Goal: Information Seeking & Learning: Learn about a topic

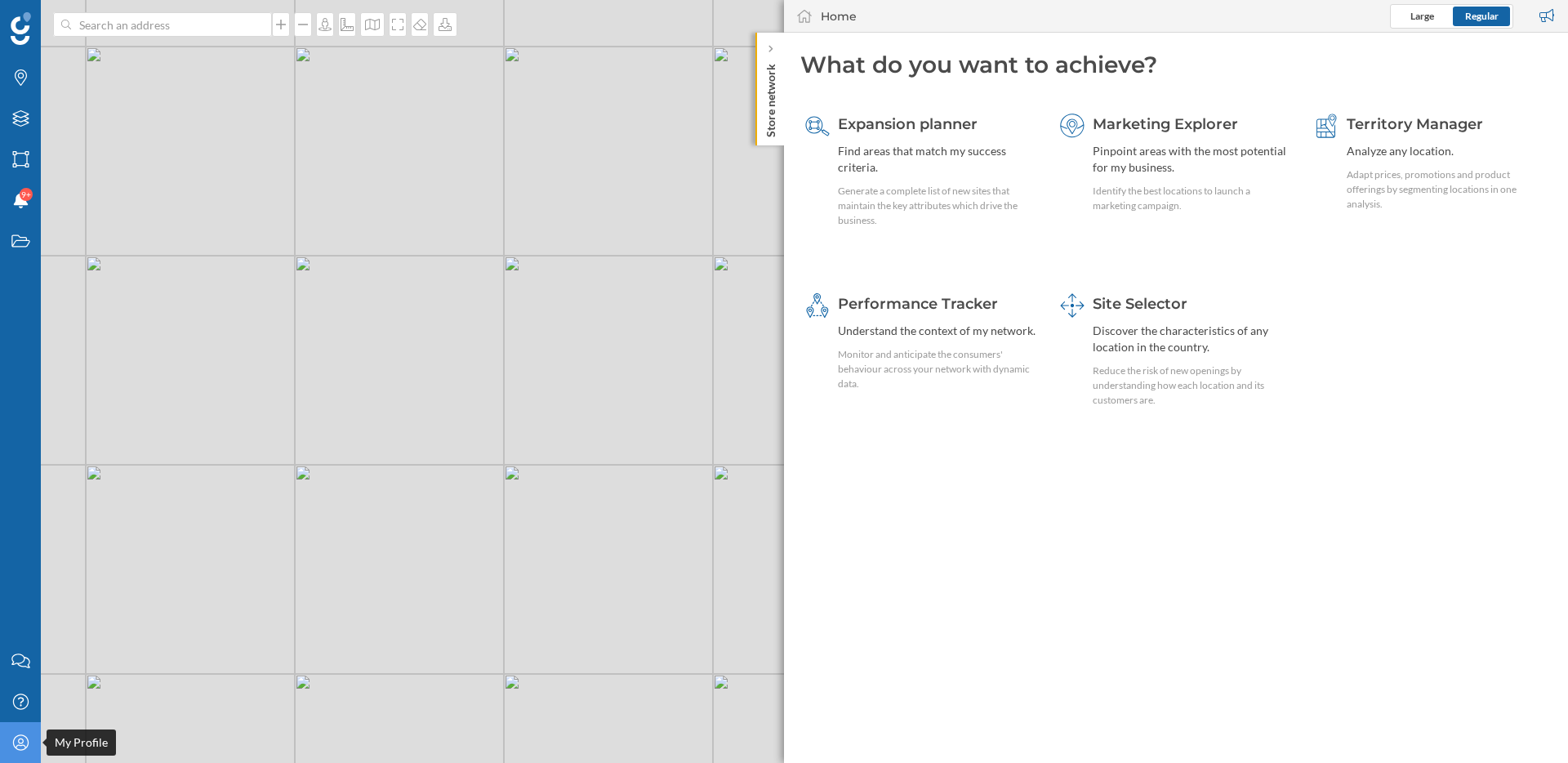
click at [13, 728] on div "My Profile" at bounding box center [20, 742] width 41 height 41
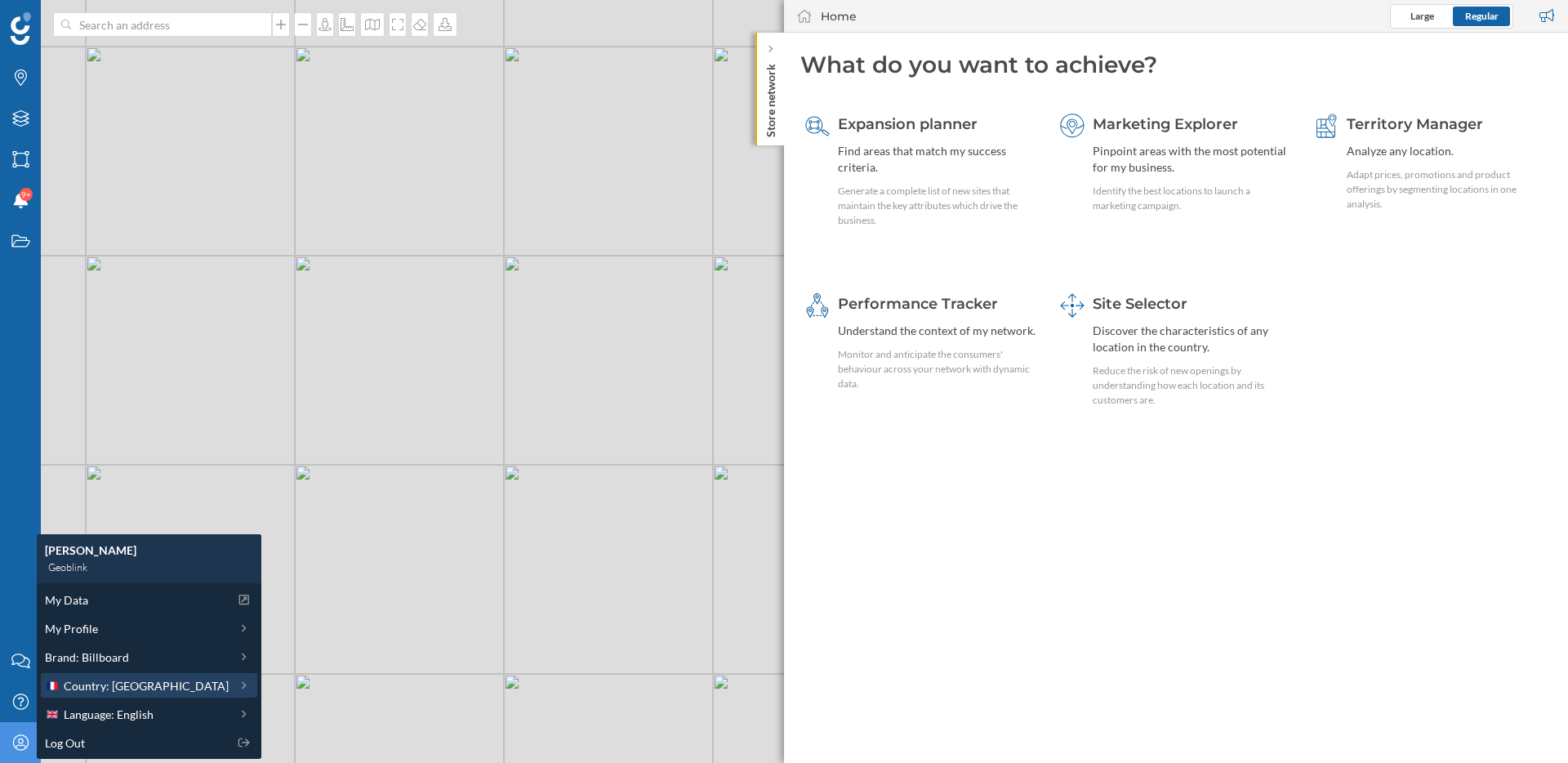
click at [137, 688] on span "Country: [GEOGRAPHIC_DATA]" at bounding box center [147, 686] width 165 height 17
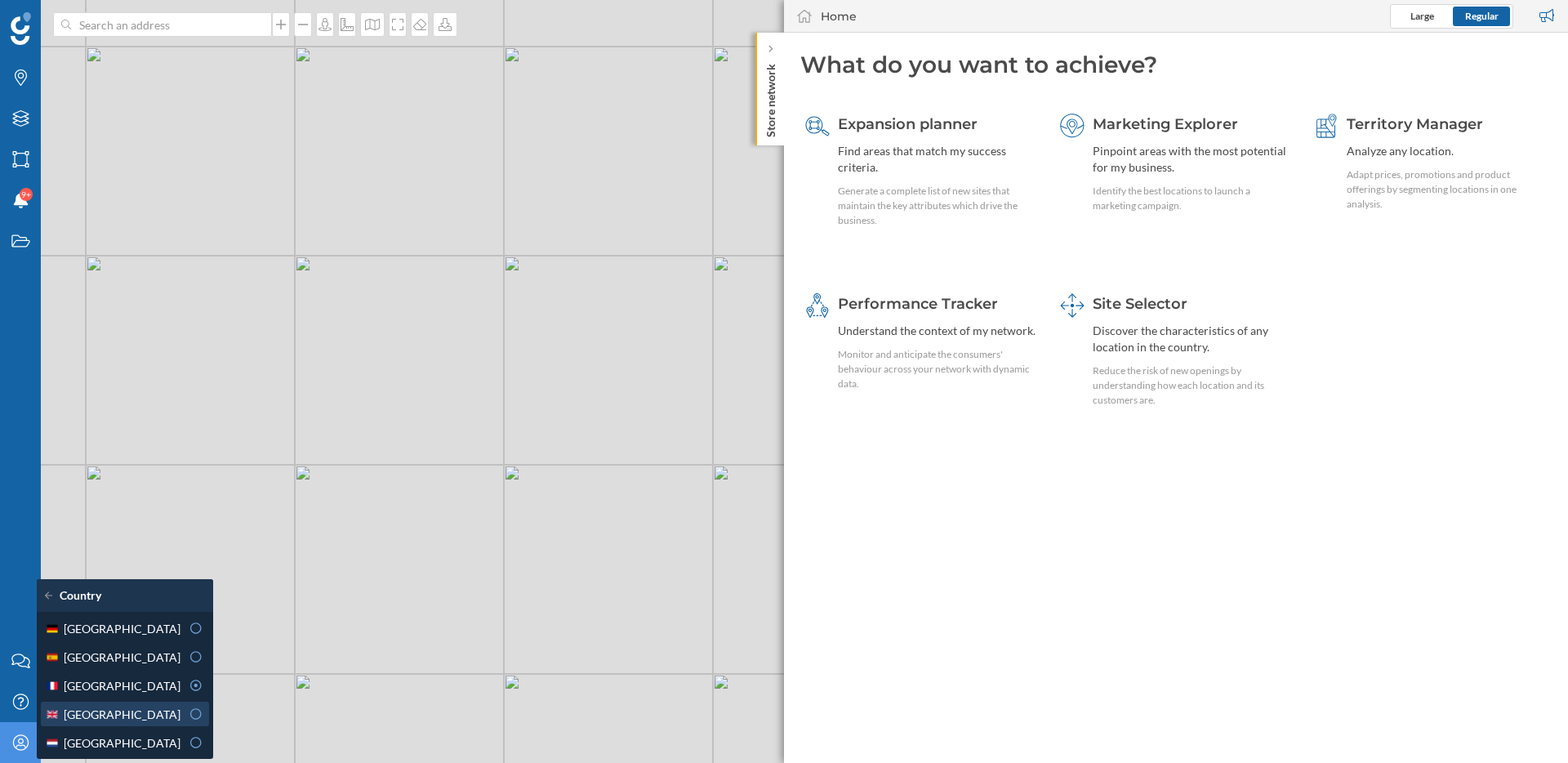
click at [147, 716] on div "[GEOGRAPHIC_DATA]" at bounding box center [112, 714] width 136 height 17
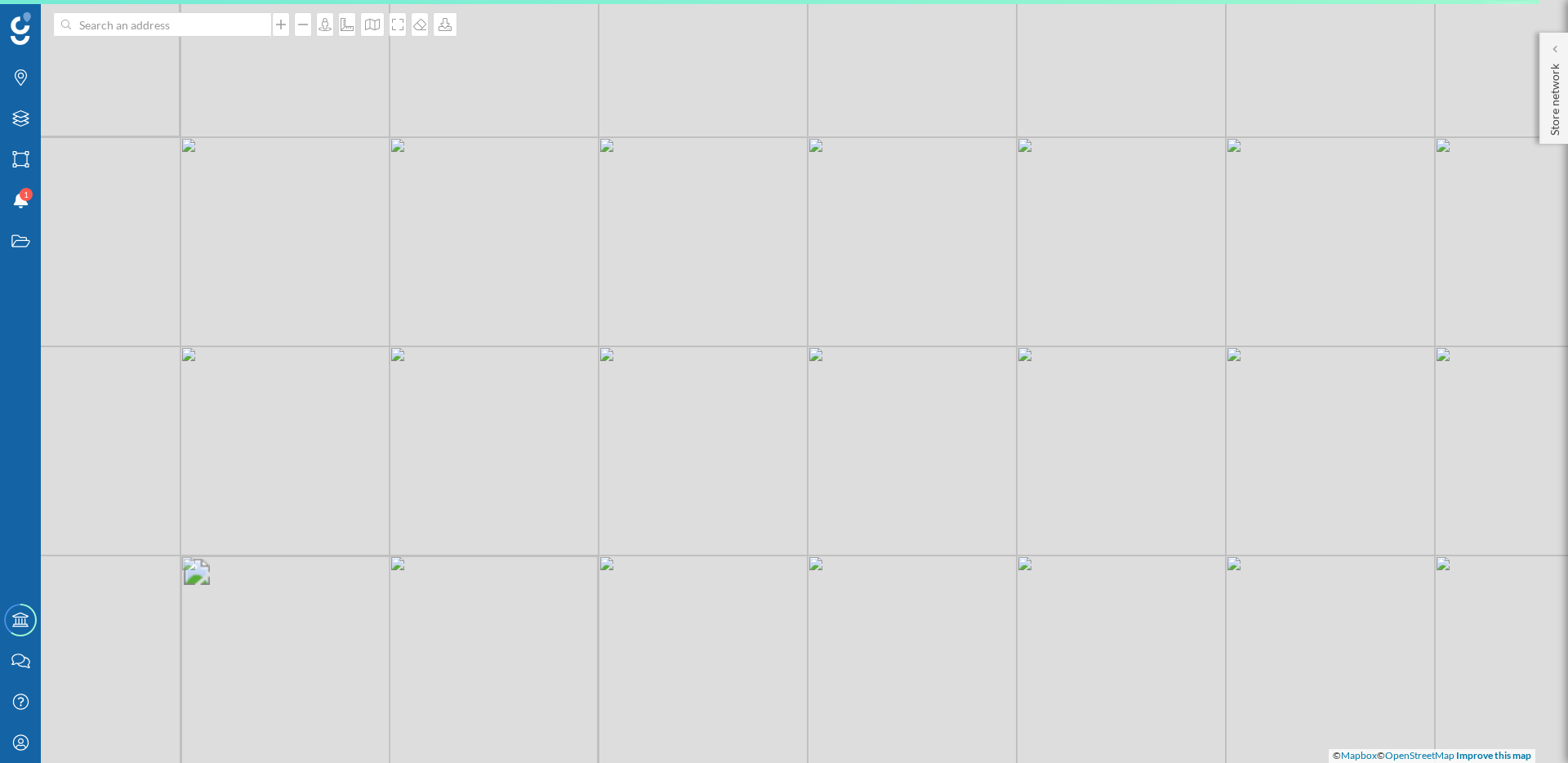
drag, startPoint x: 912, startPoint y: 479, endPoint x: 799, endPoint y: 428, distance: 124.0
click at [799, 428] on div "© Mapbox © OpenStreetMap Improve this map" at bounding box center [784, 382] width 1568 height 763
drag, startPoint x: 816, startPoint y: 435, endPoint x: 744, endPoint y: 422, distance: 73.2
click at [744, 422] on div "© Mapbox © OpenStreetMap Improve this map" at bounding box center [784, 382] width 1568 height 763
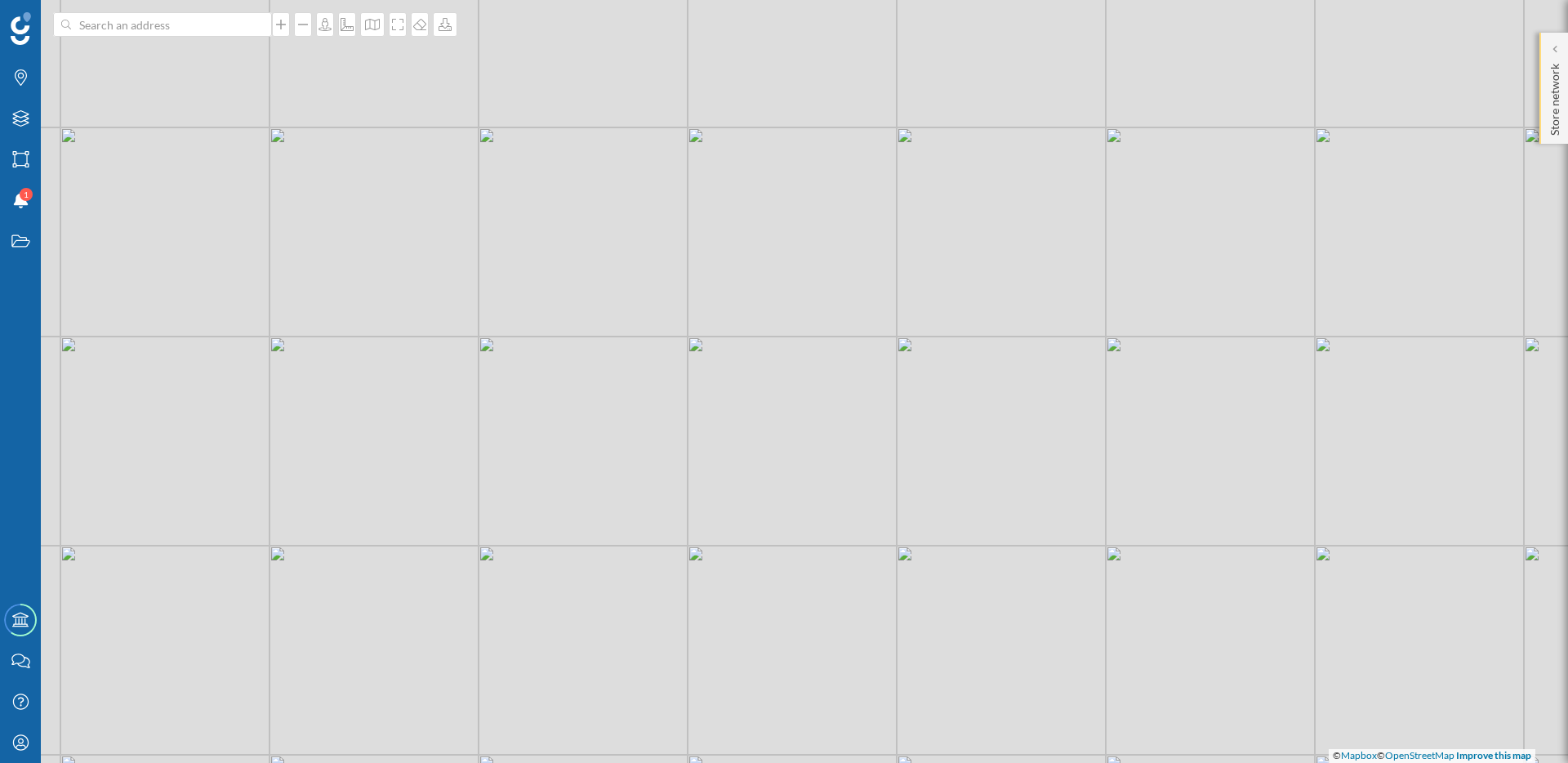
click at [1559, 39] on div "Store network" at bounding box center [1554, 88] width 29 height 111
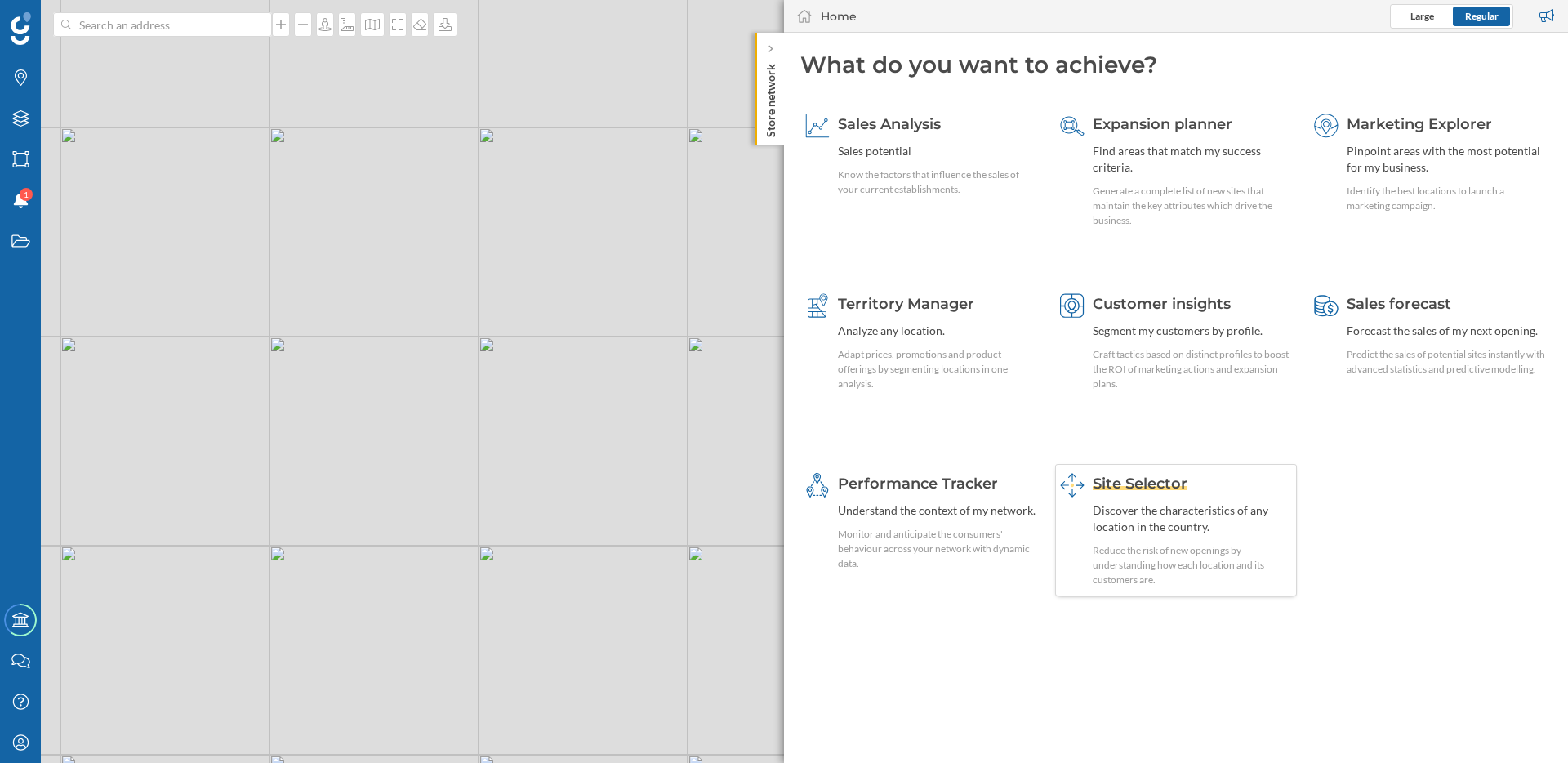
click at [1155, 490] on span "Site Selector" at bounding box center [1140, 483] width 95 height 18
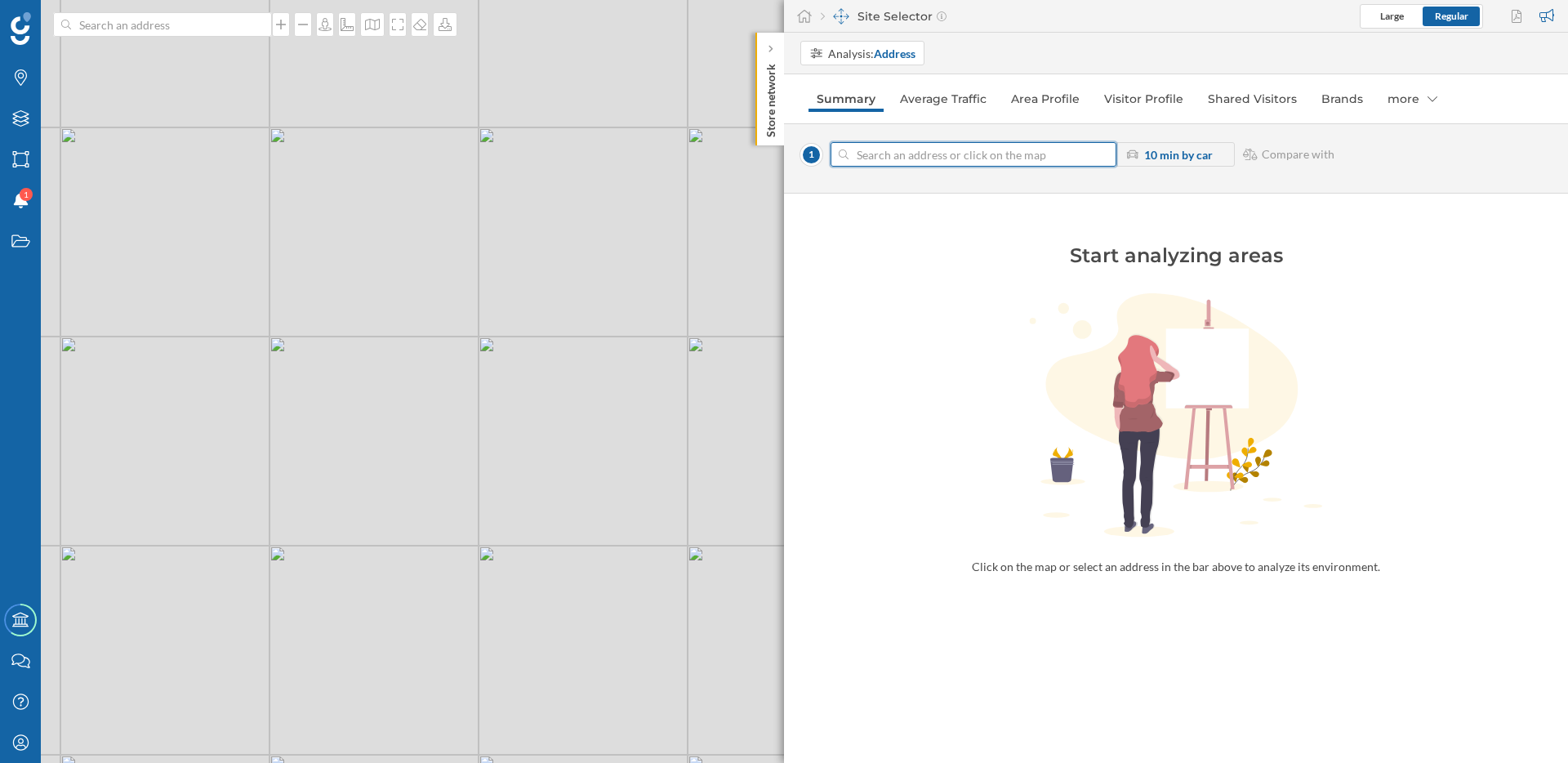
click at [961, 157] on input at bounding box center [973, 154] width 250 height 24
click at [578, 586] on div "© Mapbox © OpenStreetMap Improve this map" at bounding box center [784, 382] width 1568 height 763
click at [1032, 144] on input at bounding box center [973, 154] width 250 height 24
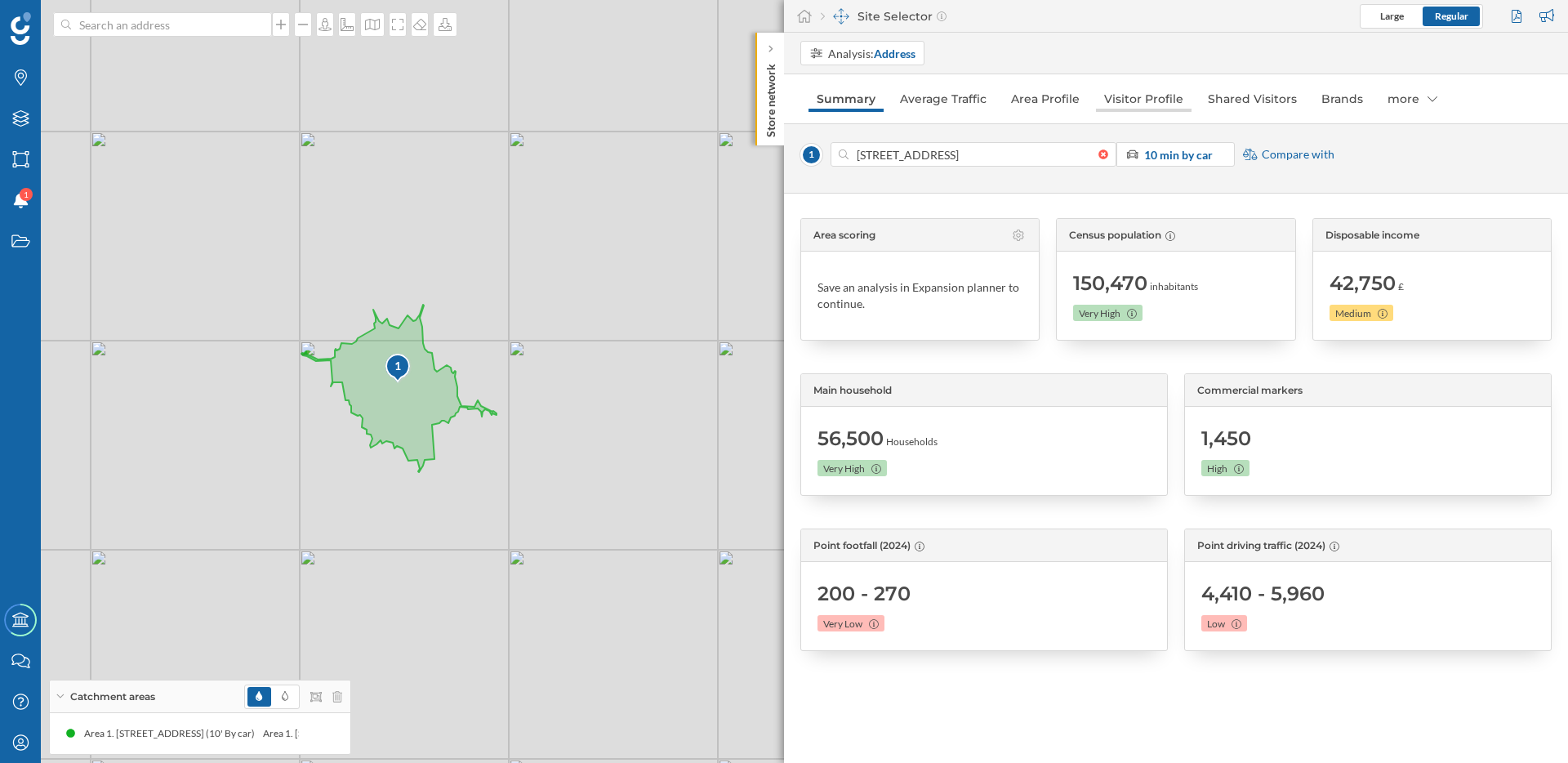
click at [1149, 99] on link "Visitor Profile" at bounding box center [1144, 99] width 95 height 26
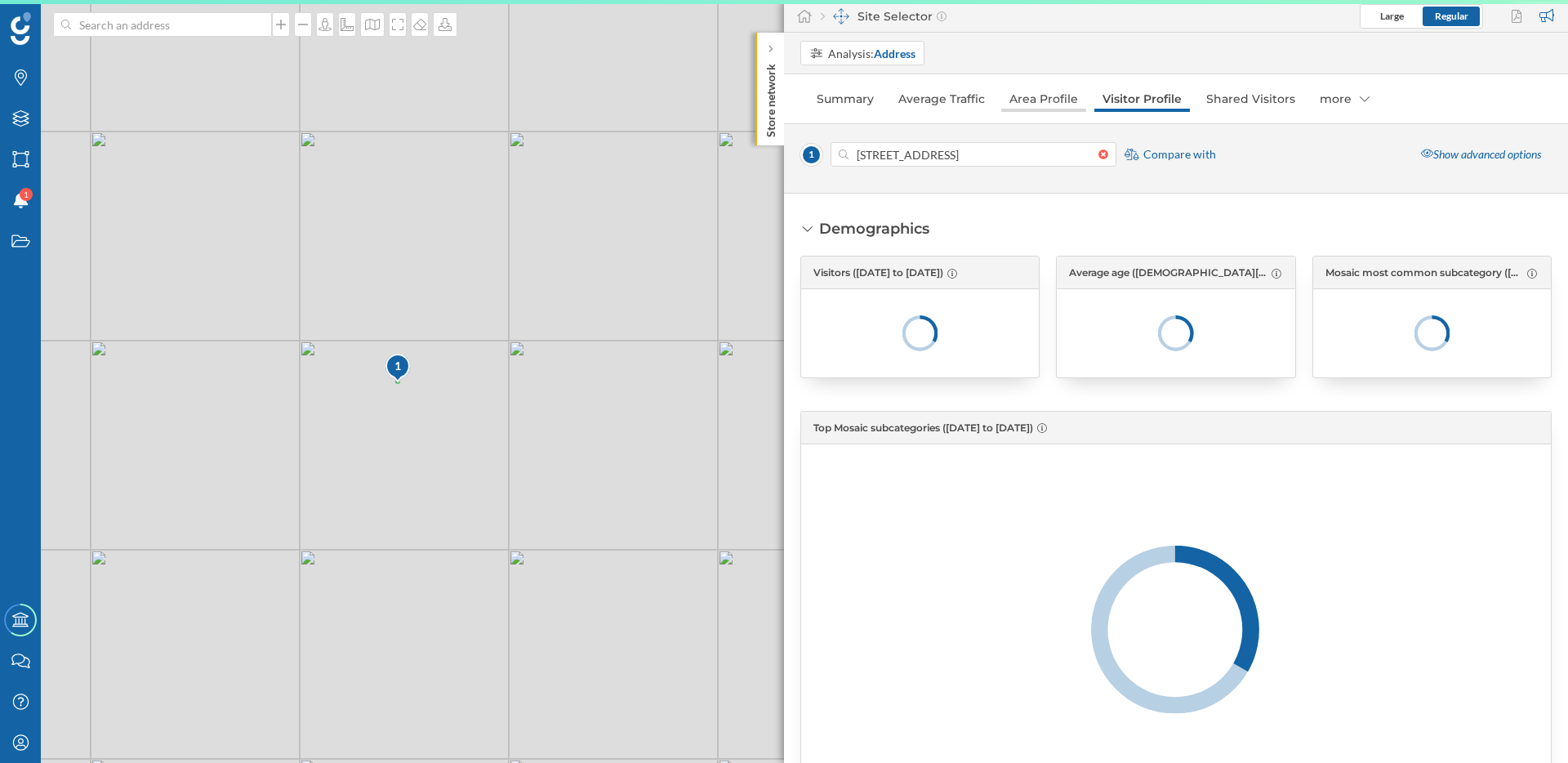
click at [1068, 97] on link "Area Profile" at bounding box center [1043, 99] width 85 height 26
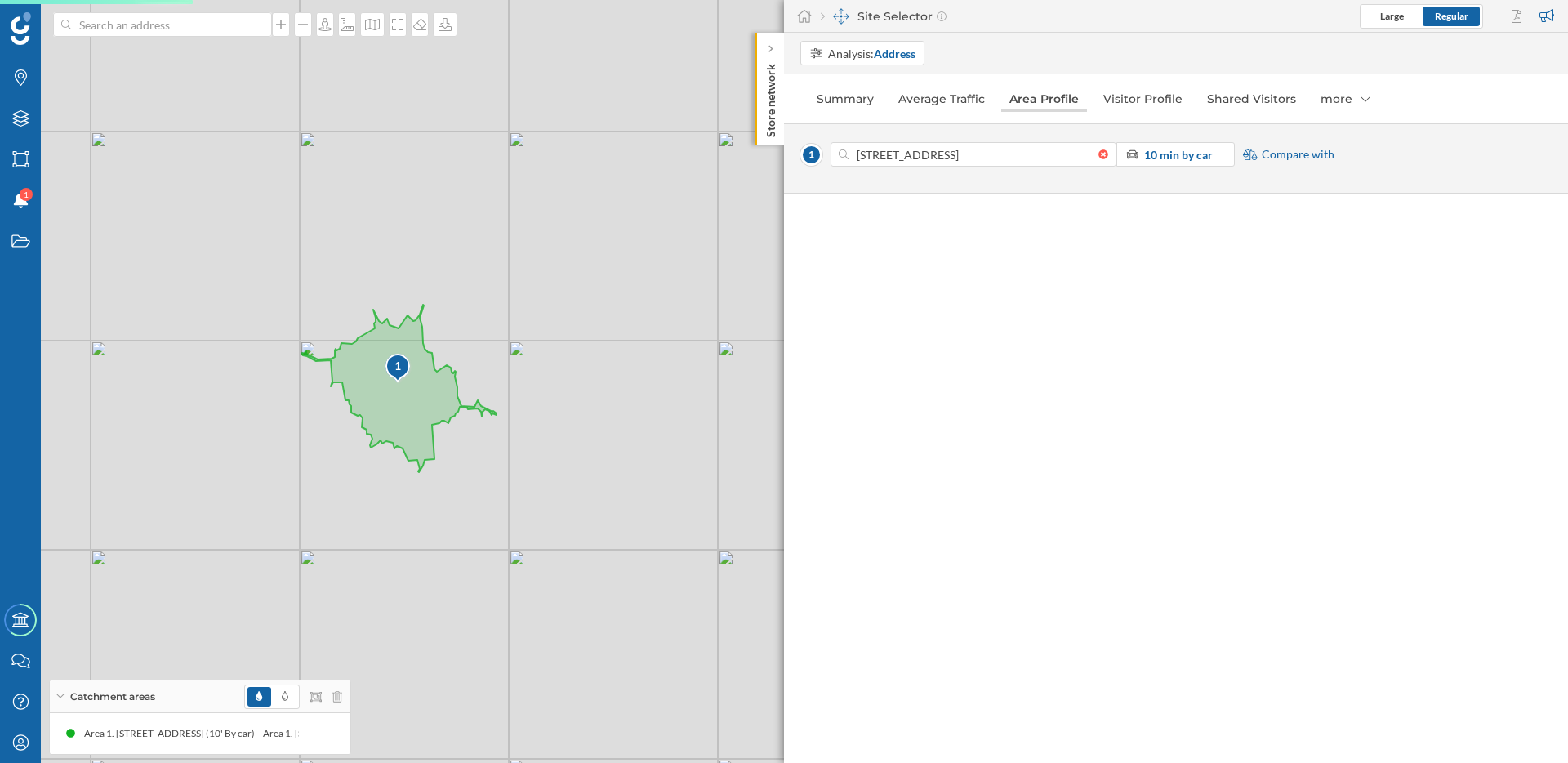
click at [1049, 97] on link "Area Profile" at bounding box center [1044, 99] width 86 height 26
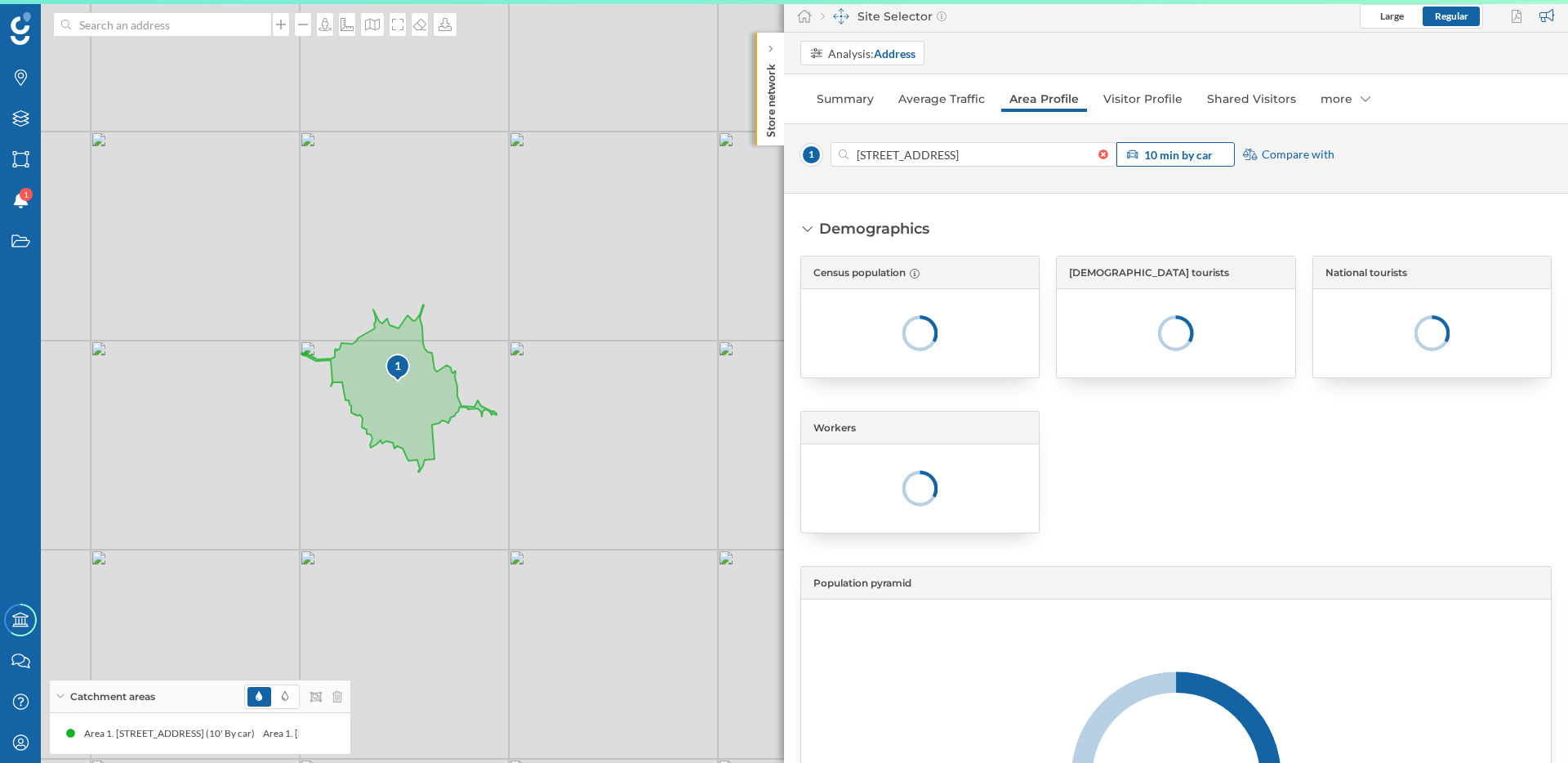
click at [1179, 152] on strong "10 min by car" at bounding box center [1178, 155] width 68 height 13
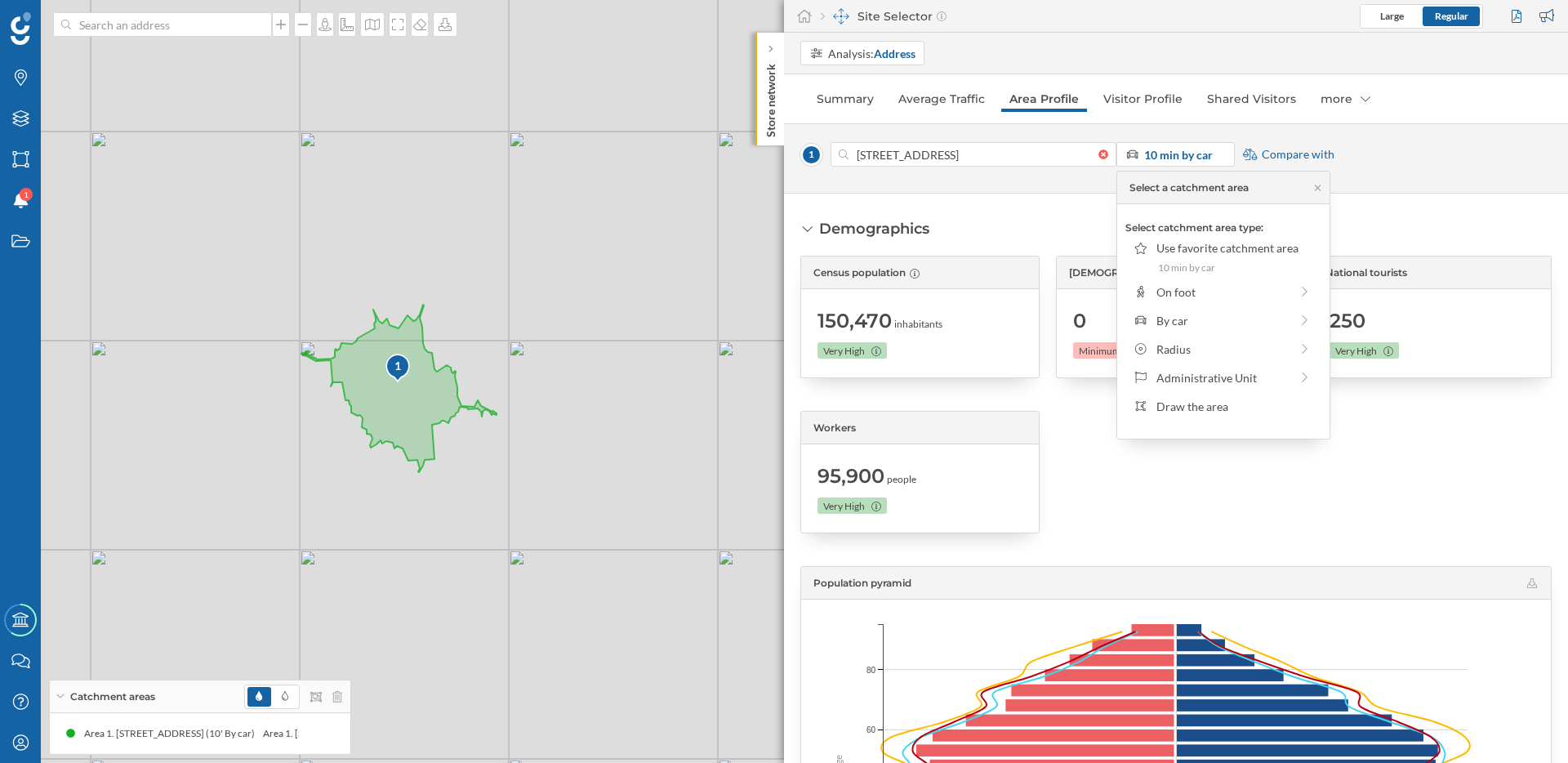
click at [1123, 499] on div at bounding box center [1176, 472] width 239 height 123
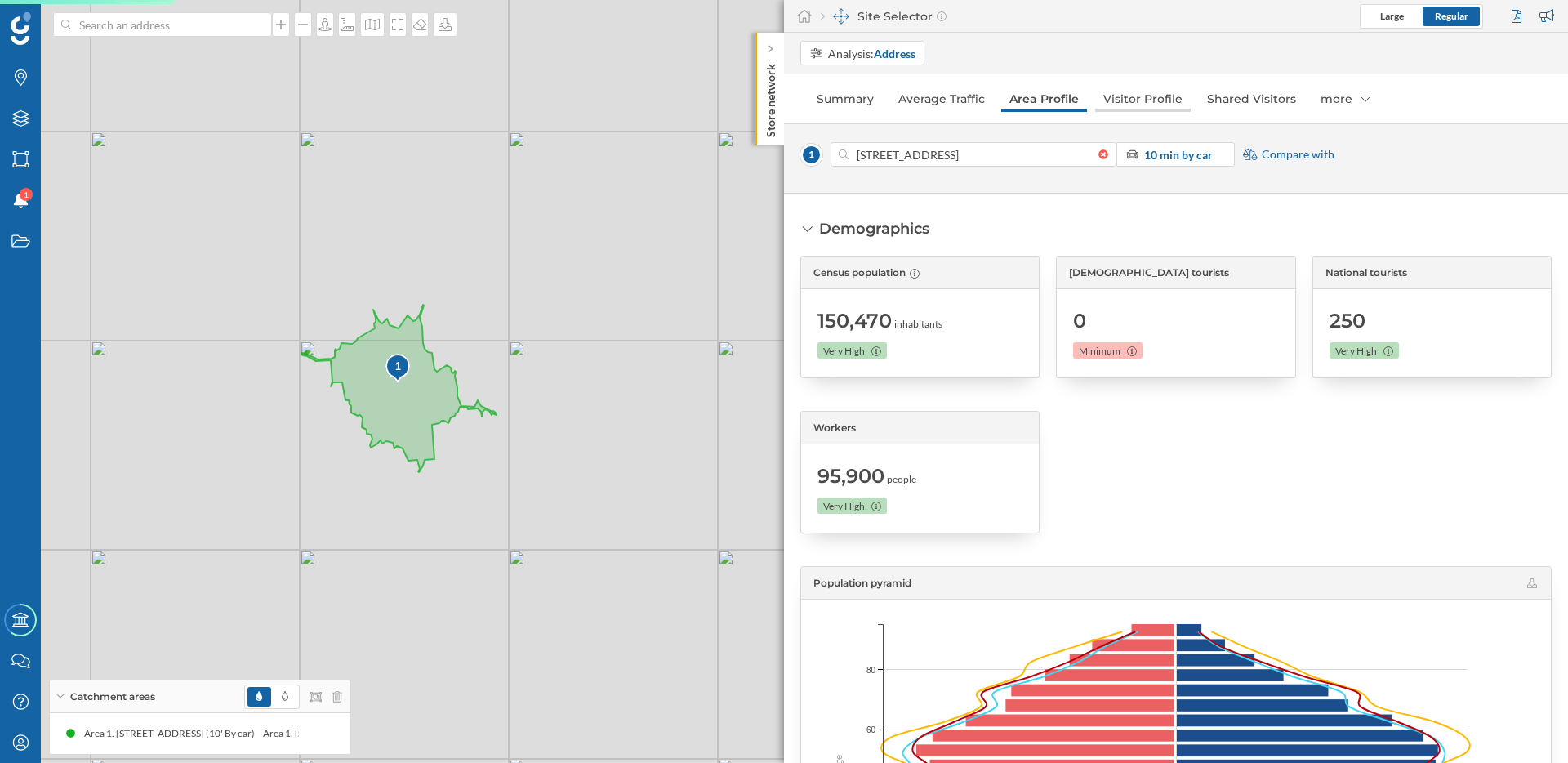
click at [1148, 107] on link "Visitor Profile" at bounding box center [1143, 99] width 95 height 26
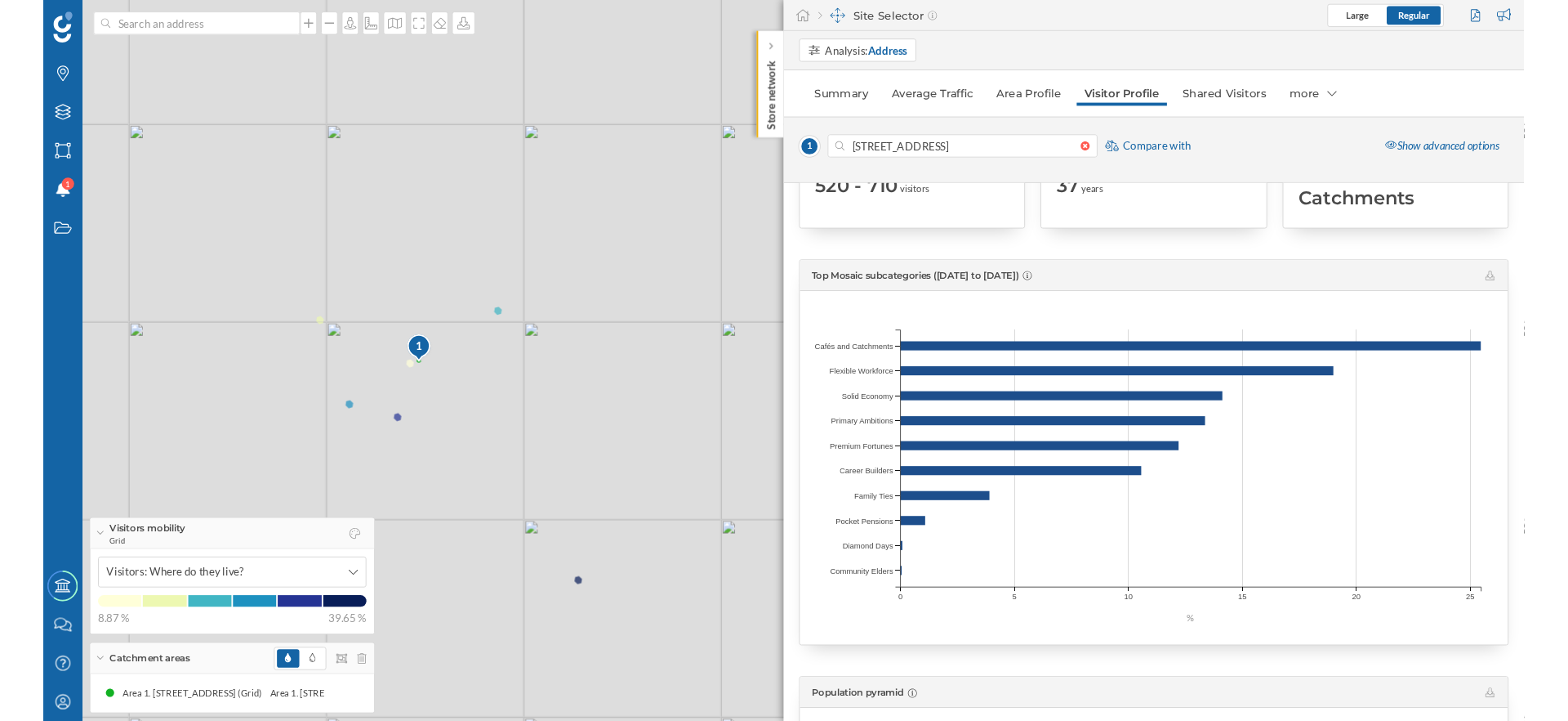
scroll to position [119, 0]
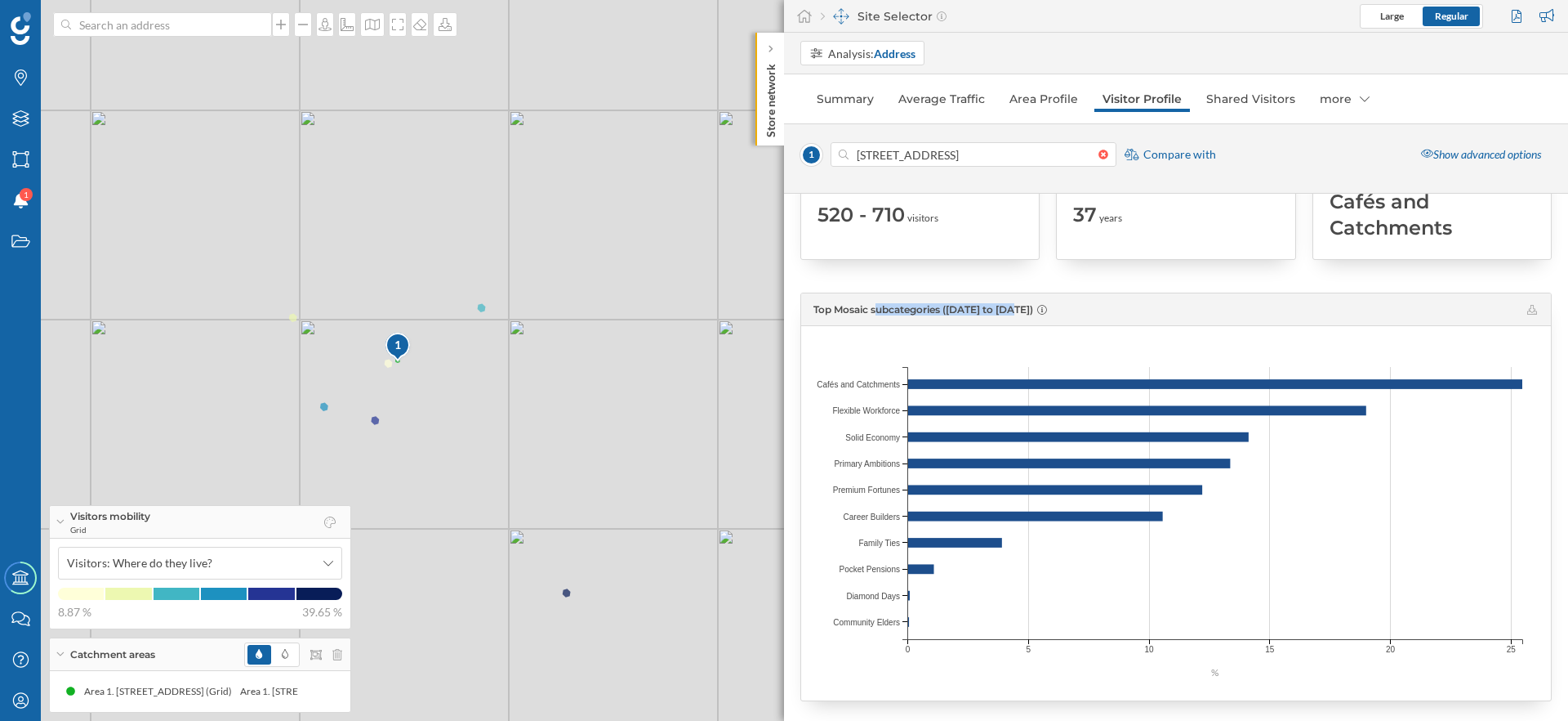
drag, startPoint x: 831, startPoint y: 311, endPoint x: 969, endPoint y: 309, distance: 138.0
click at [969, 309] on span "Top Mosaic subcategories ([DATE] to [DATE])" at bounding box center [923, 309] width 220 height 13
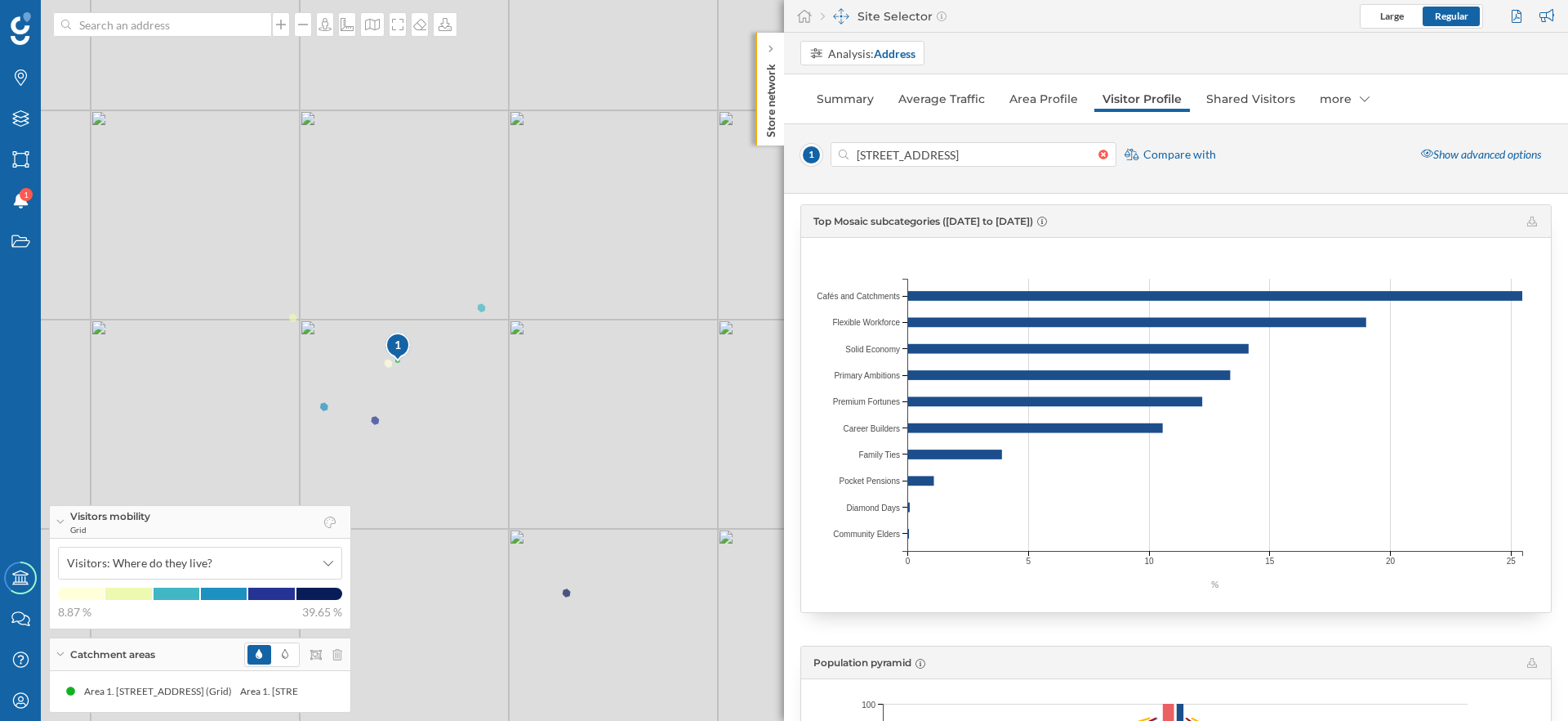
scroll to position [211, 0]
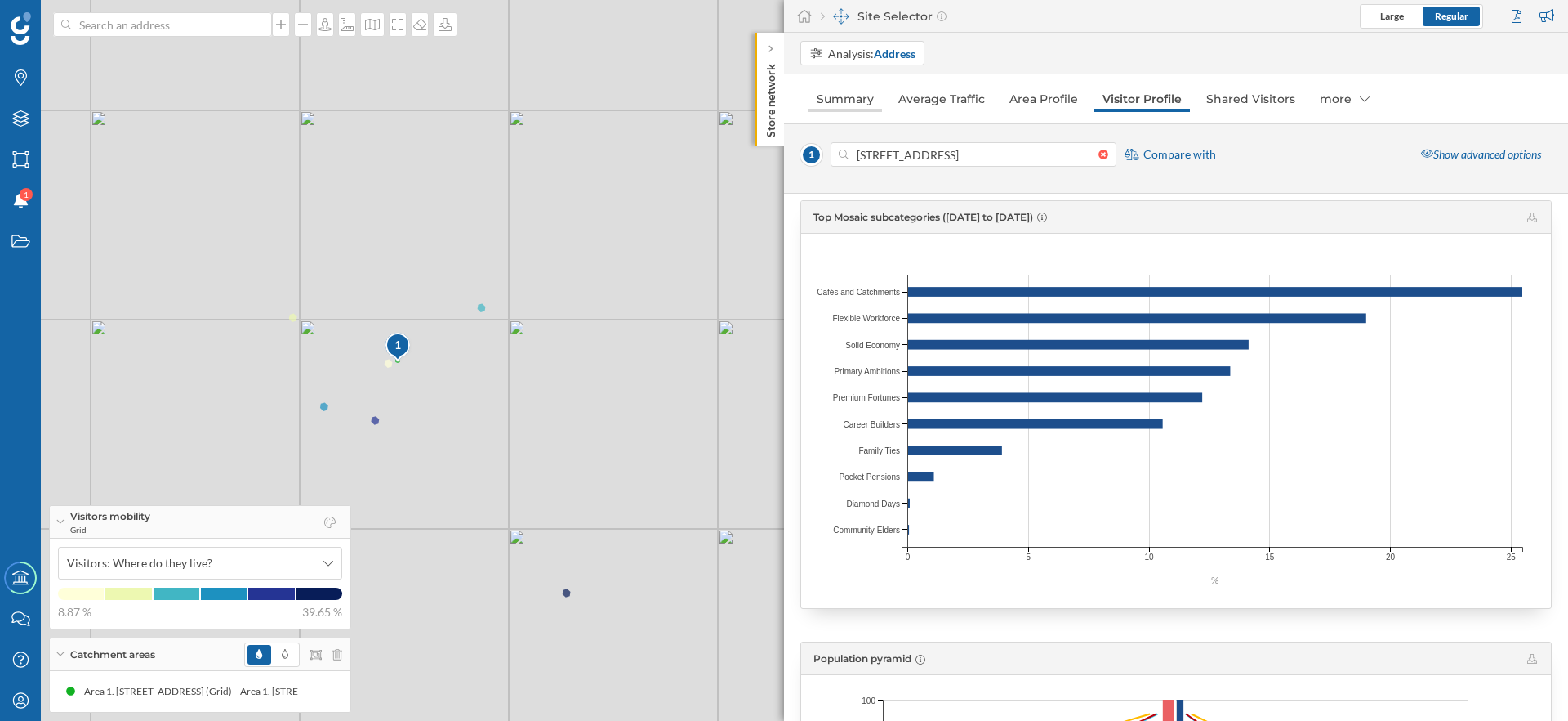
click at [828, 106] on link "Summary" at bounding box center [845, 99] width 73 height 26
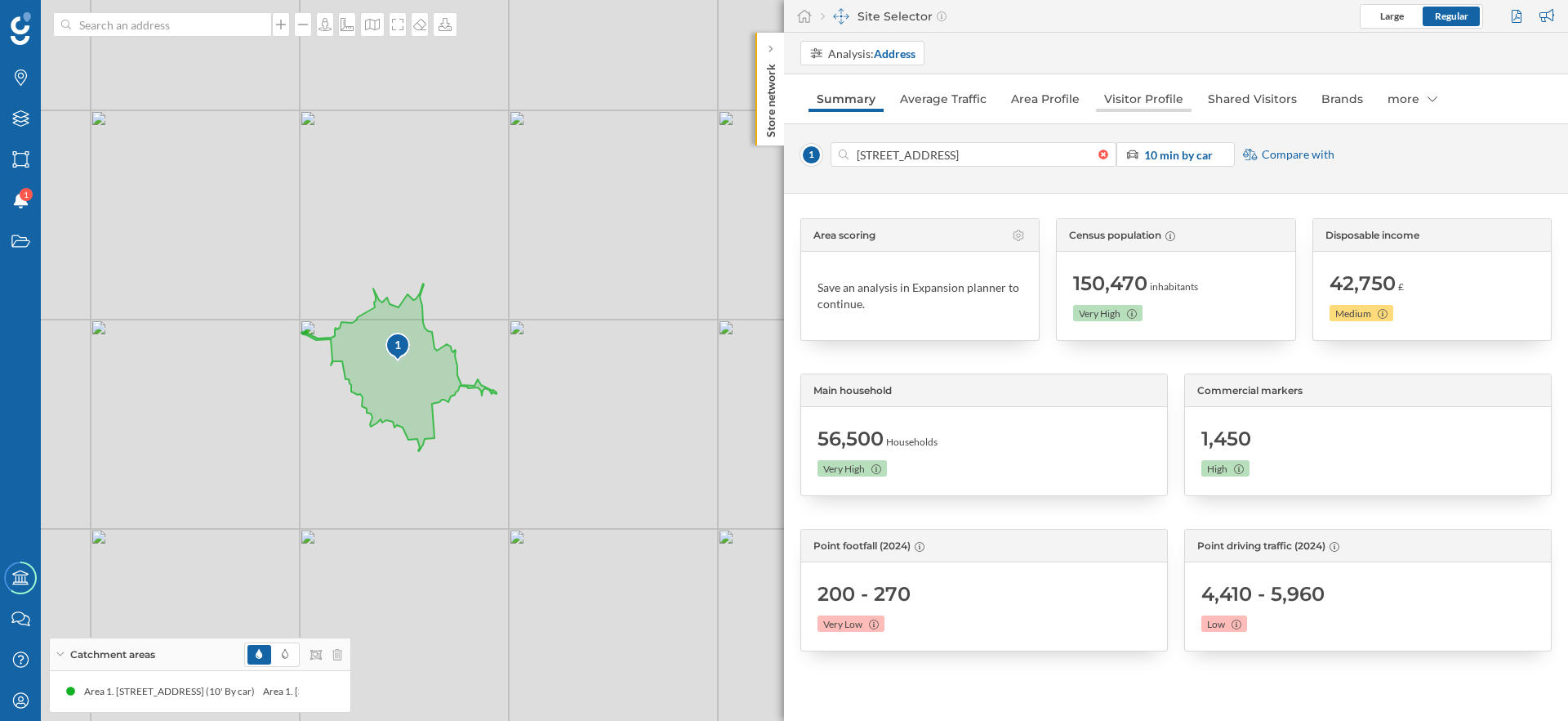
click at [1155, 99] on link "Visitor Profile" at bounding box center [1144, 99] width 95 height 26
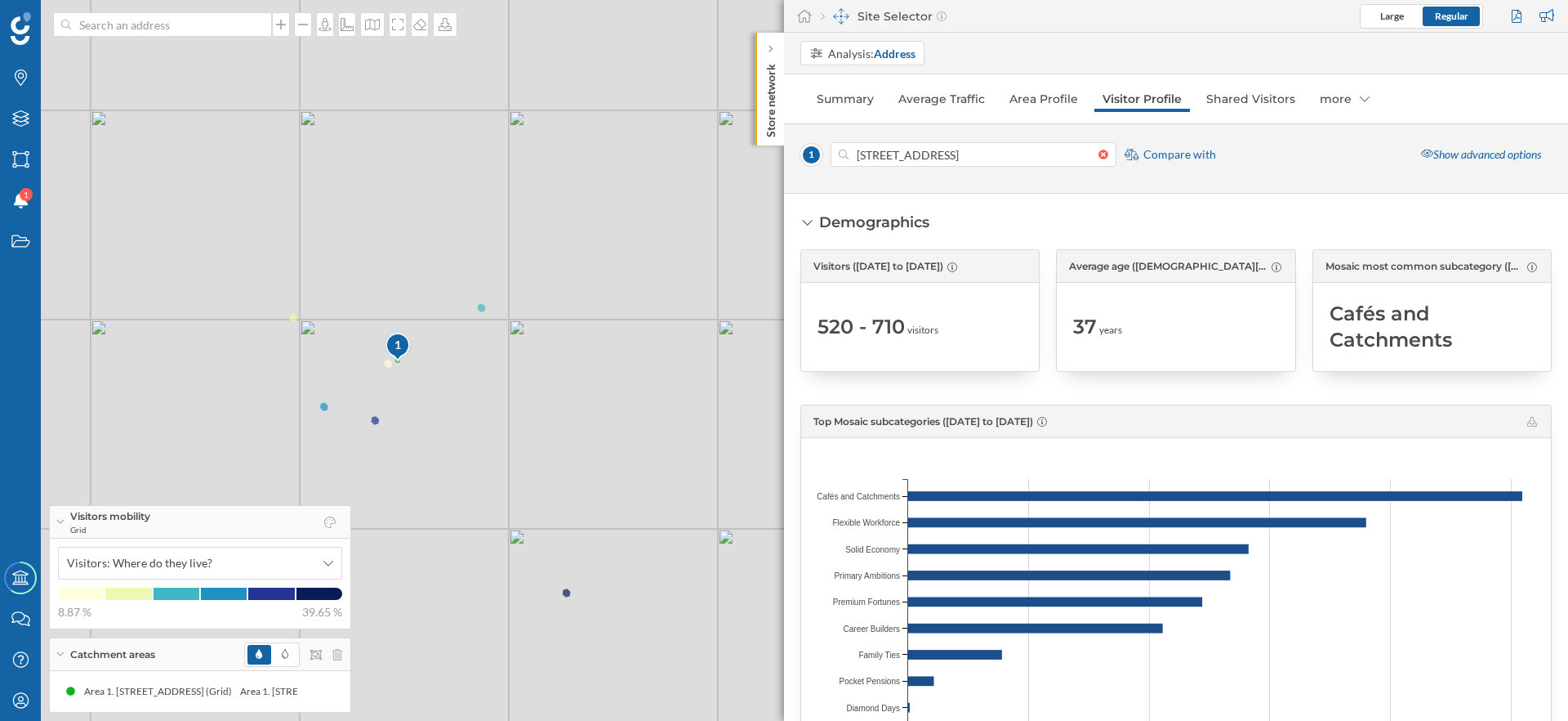
scroll to position [0, 0]
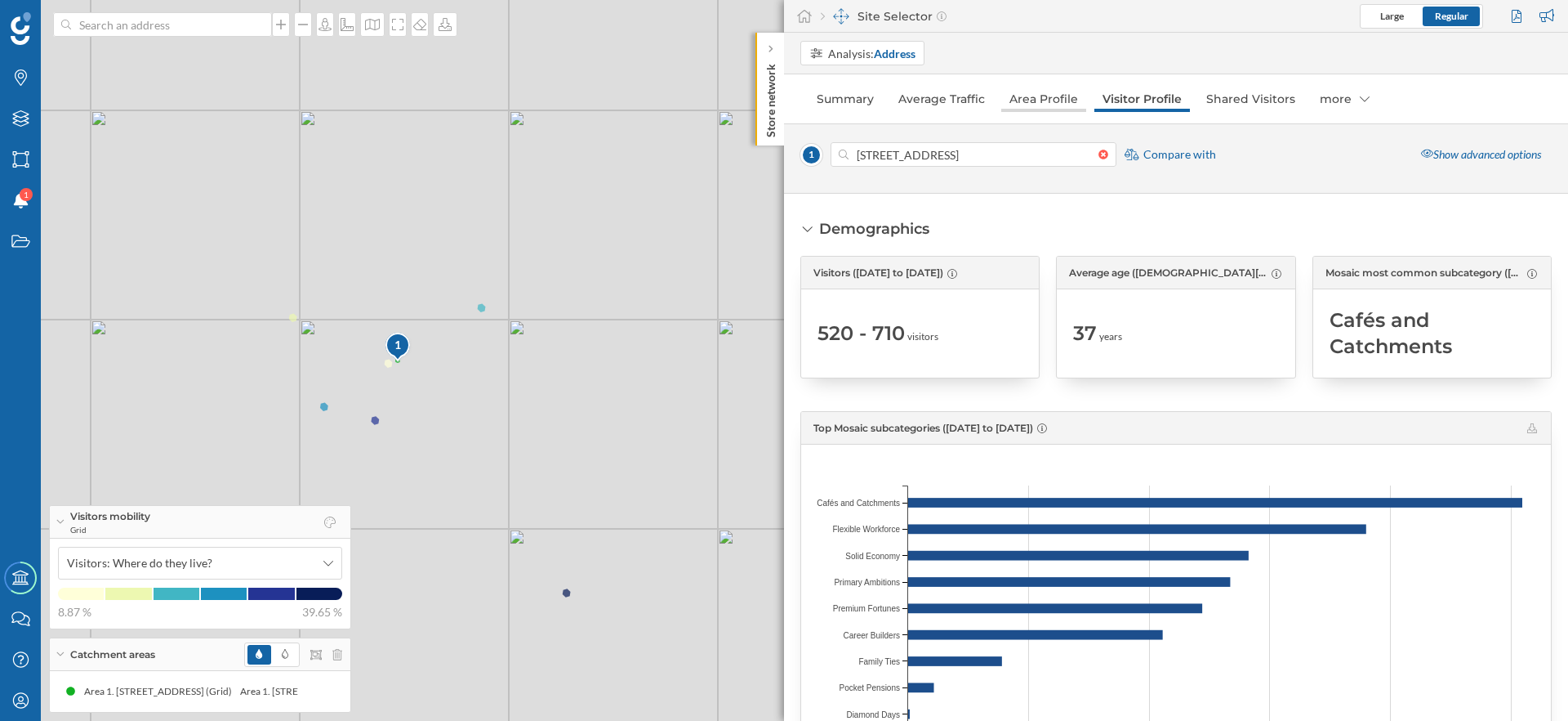
click at [1037, 93] on link "Area Profile" at bounding box center [1043, 99] width 85 height 26
